Goal: Task Accomplishment & Management: Manage account settings

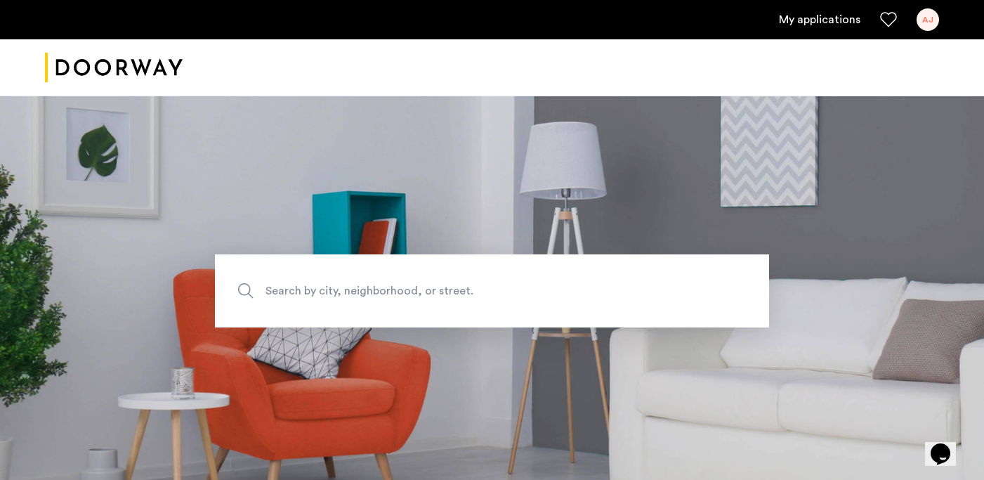
click at [926, 23] on div "AJ" at bounding box center [928, 19] width 22 height 22
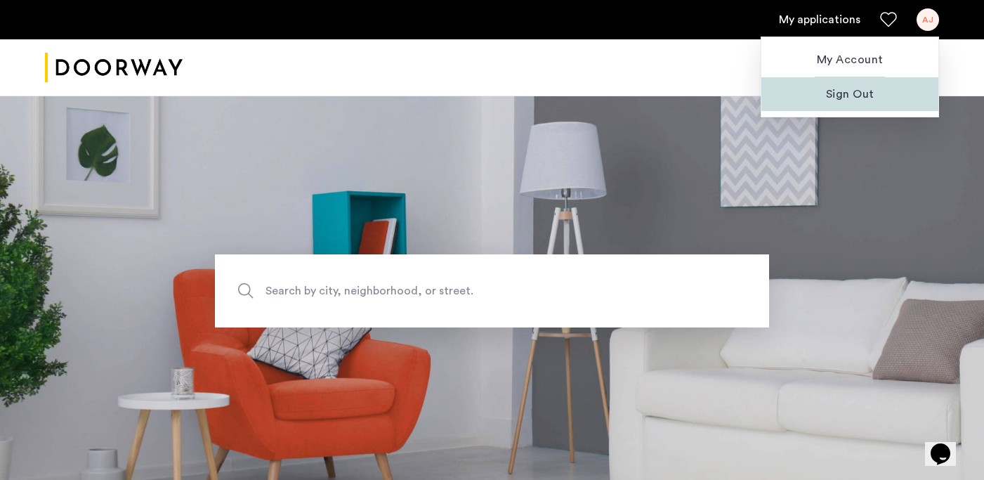
click at [859, 100] on span "Sign Out" at bounding box center [850, 94] width 155 height 17
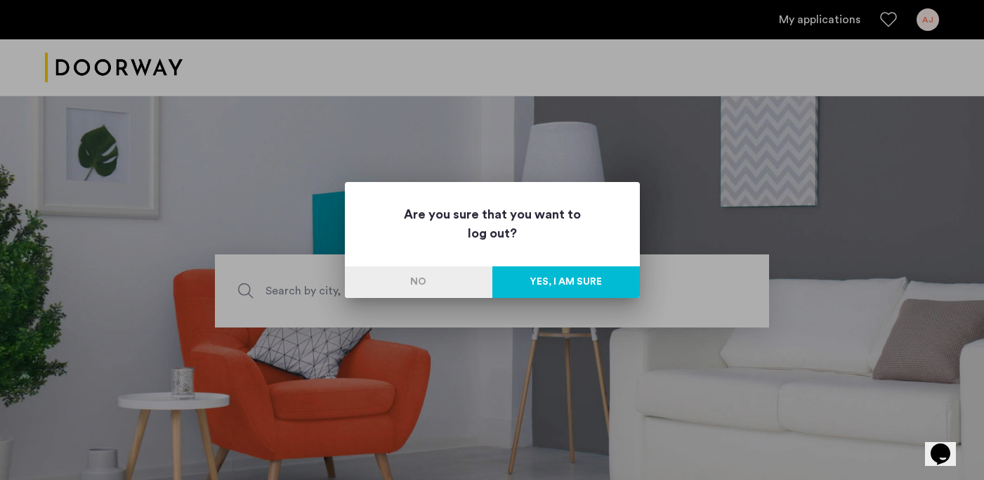
click at [570, 281] on button "Yes, I am sure" at bounding box center [567, 282] width 148 height 32
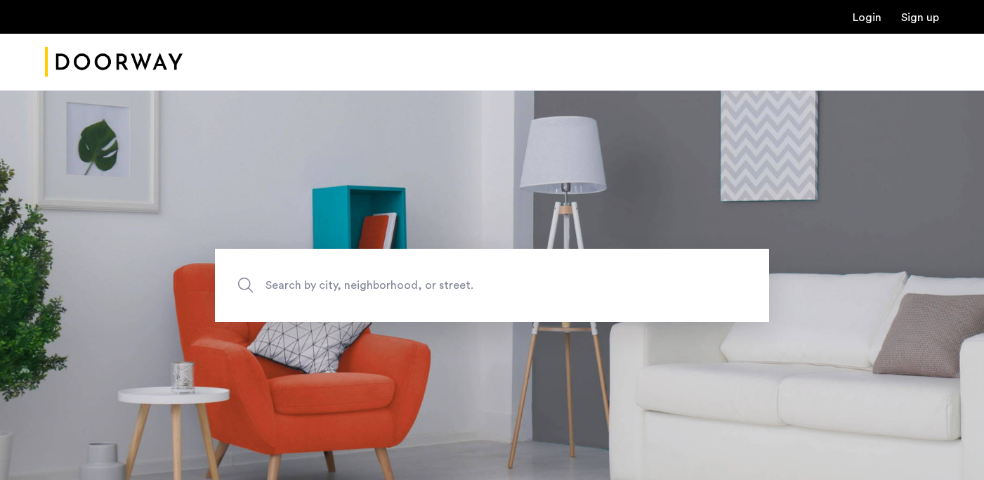
click at [870, 17] on link "Login" at bounding box center [867, 17] width 29 height 11
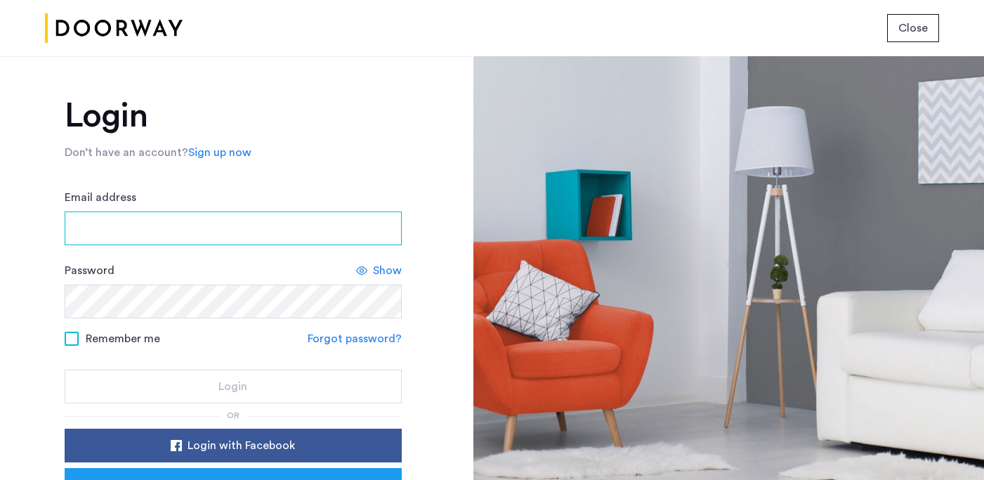
click at [131, 223] on input "Email address" at bounding box center [233, 228] width 337 height 34
type input "**********"
click at [100, 334] on span "Remember me" at bounding box center [123, 338] width 74 height 17
click at [91, 339] on span "Remember me" at bounding box center [123, 338] width 74 height 17
